Goal: Task Accomplishment & Management: Complete application form

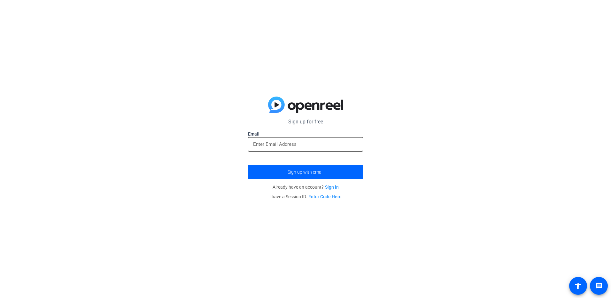
click at [322, 141] on input "email" at bounding box center [305, 144] width 105 height 8
type input "[PERSON_NAME][EMAIL_ADDRESS][PERSON_NAME][DOMAIN_NAME]"
click at [320, 162] on form "Sign up for free Email [PERSON_NAME][EMAIL_ADDRESS][PERSON_NAME][DOMAIN_NAME] S…" at bounding box center [305, 148] width 115 height 61
click at [318, 167] on span "submit" at bounding box center [305, 171] width 115 height 15
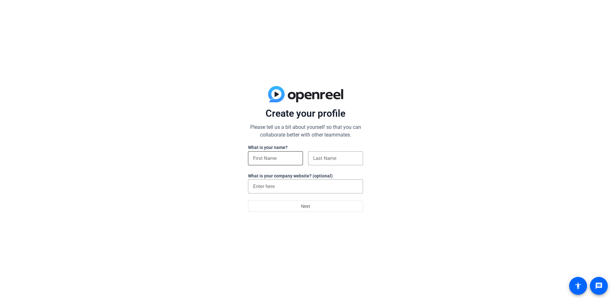
click at [290, 162] on div at bounding box center [275, 158] width 45 height 14
type input "[PERSON_NAME]"
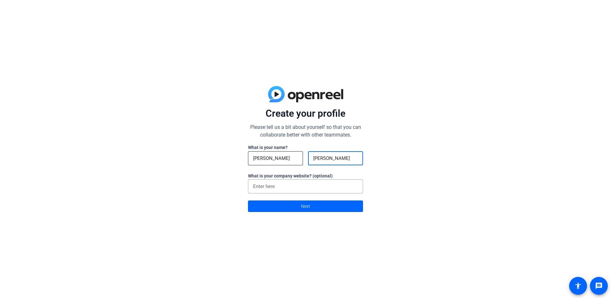
type input "[PERSON_NAME]"
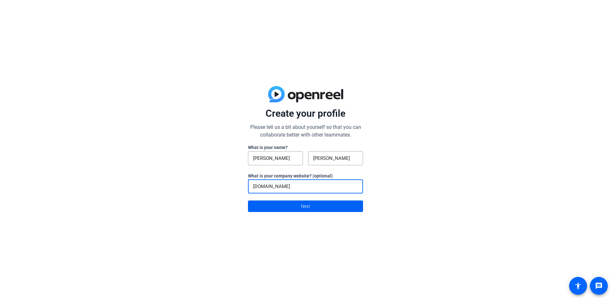
type input "[DOMAIN_NAME]"
click at [292, 208] on span at bounding box center [305, 205] width 114 height 15
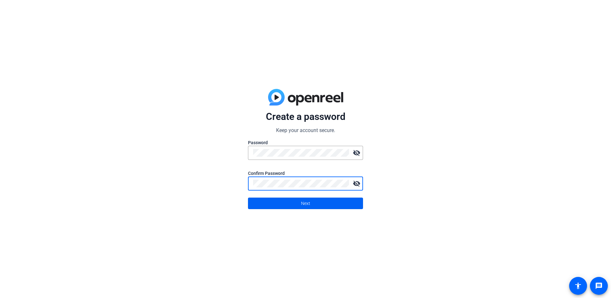
click at [299, 203] on span at bounding box center [305, 202] width 114 height 15
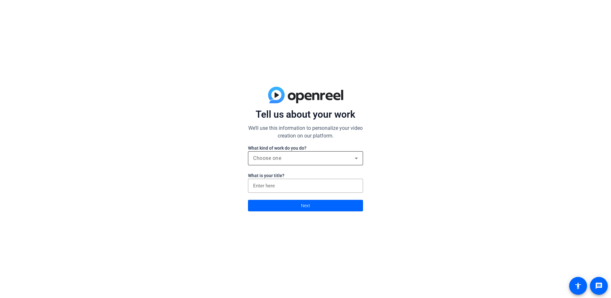
click at [299, 157] on div "Choose one" at bounding box center [304, 158] width 102 height 8
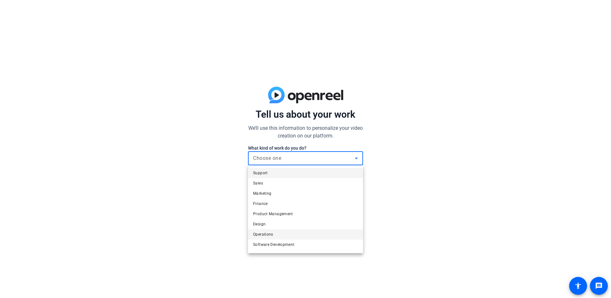
click at [292, 235] on mat-option "Operations" at bounding box center [305, 234] width 115 height 10
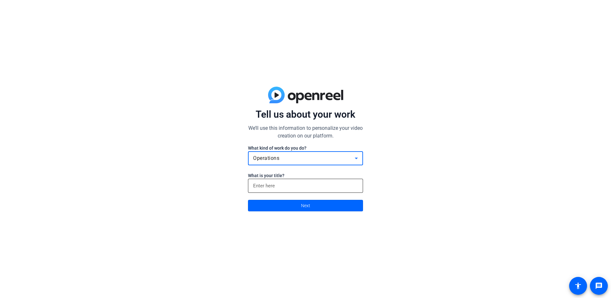
click at [301, 182] on input at bounding box center [305, 186] width 105 height 8
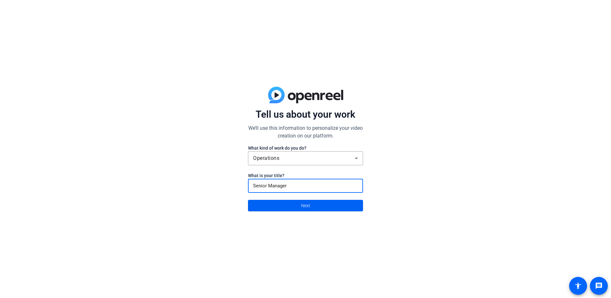
type input "Senior Manager"
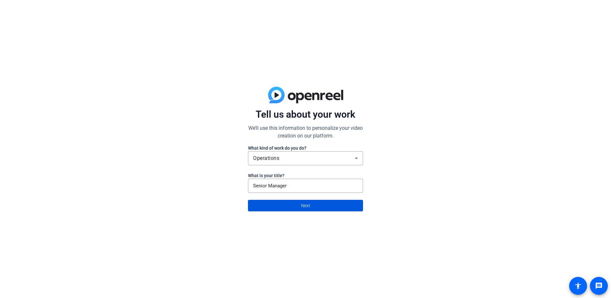
click at [304, 203] on span "Next" at bounding box center [305, 205] width 9 height 12
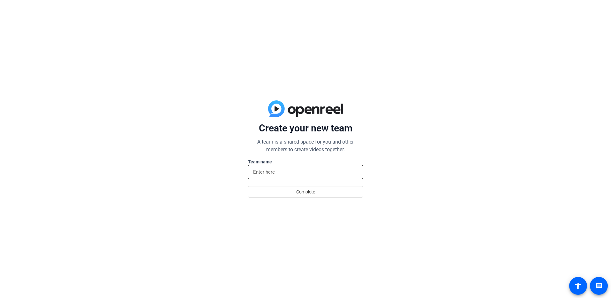
click at [301, 167] on div at bounding box center [305, 172] width 105 height 14
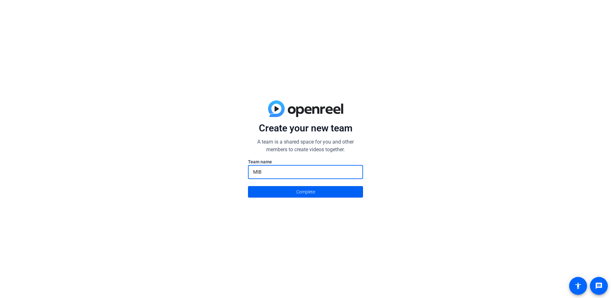
type input "MIB"
click at [299, 192] on span "Complete" at bounding box center [305, 192] width 19 height 12
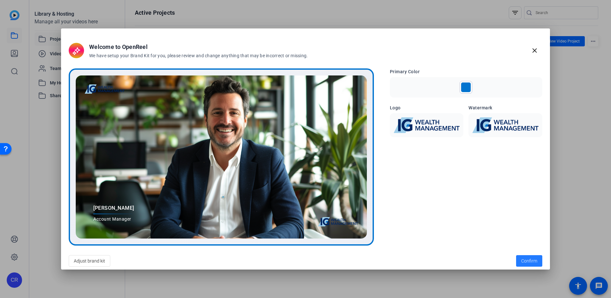
click at [529, 259] on span "Confirm" at bounding box center [529, 260] width 16 height 7
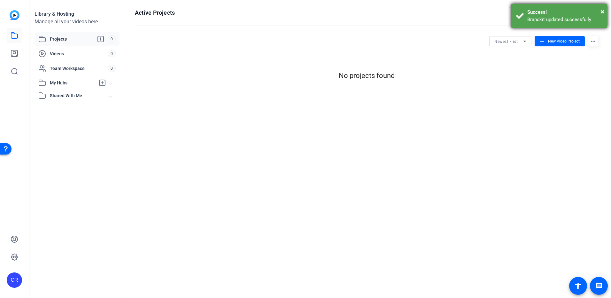
click at [600, 11] on div "Success!" at bounding box center [564, 12] width 75 height 7
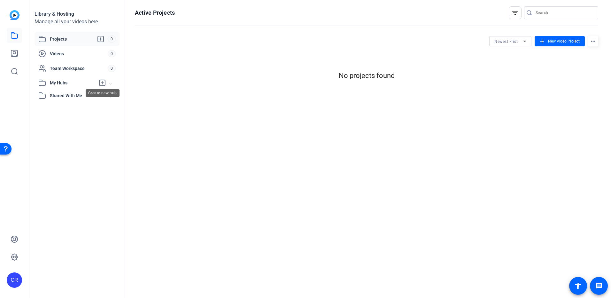
click at [101, 84] on icon at bounding box center [102, 83] width 8 height 8
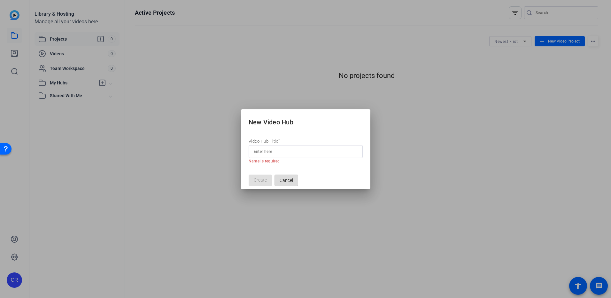
click at [296, 179] on span "button" at bounding box center [286, 179] width 23 height 15
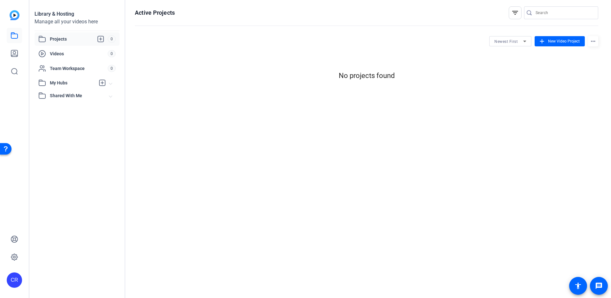
click at [83, 40] on span "Projects" at bounding box center [79, 39] width 58 height 8
drag, startPoint x: 193, startPoint y: 109, endPoint x: 163, endPoint y: 6, distance: 107.1
click at [193, 109] on div "Active Projects filter_list Newest First add New Video Project more_horiz No pr…" at bounding box center [366, 149] width 482 height 298
click at [302, 90] on div "Active Projects filter_list Newest First add New Video Project more_horiz No pr…" at bounding box center [366, 149] width 482 height 298
